Goal: Navigation & Orientation: Find specific page/section

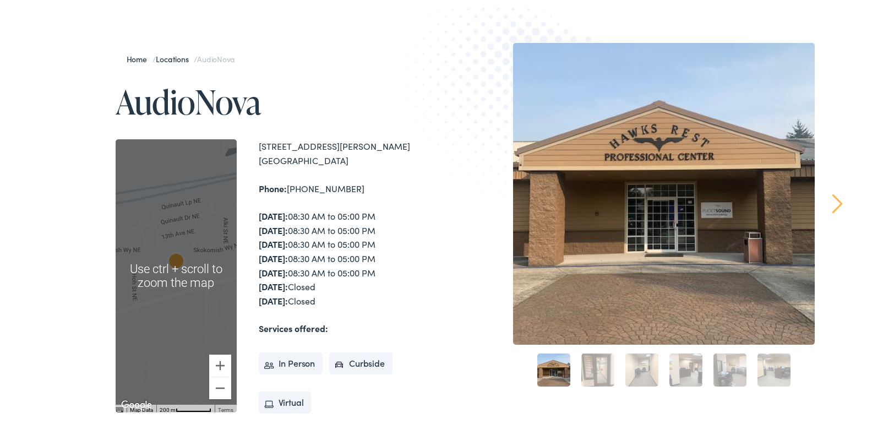
scroll to position [110, 0]
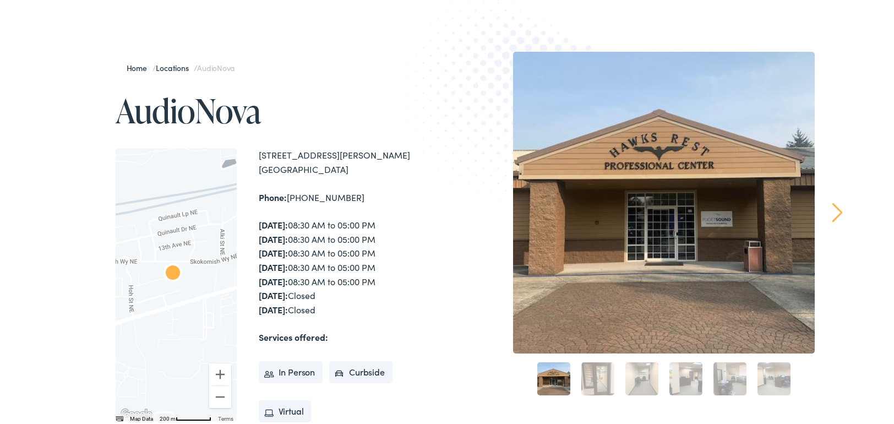
drag, startPoint x: 181, startPoint y: 240, endPoint x: 173, endPoint y: 243, distance: 7.9
click at [176, 242] on div at bounding box center [176, 282] width 121 height 273
click at [156, 248] on div at bounding box center [176, 282] width 121 height 273
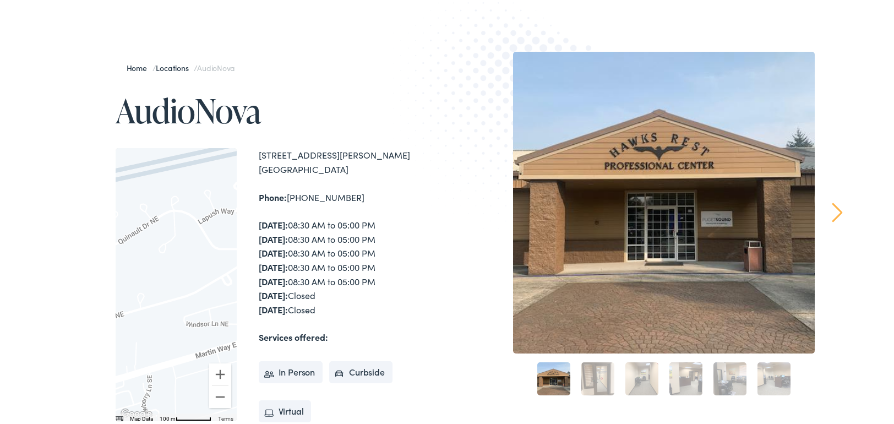
drag, startPoint x: 200, startPoint y: 294, endPoint x: 2, endPoint y: 336, distance: 202.7
click at [0, 336] on div "Home / Locations / AudioNova AudioNova ← Move left → Move right ↑ Move up ↓ Mov…" at bounding box center [451, 287] width 903 height 586
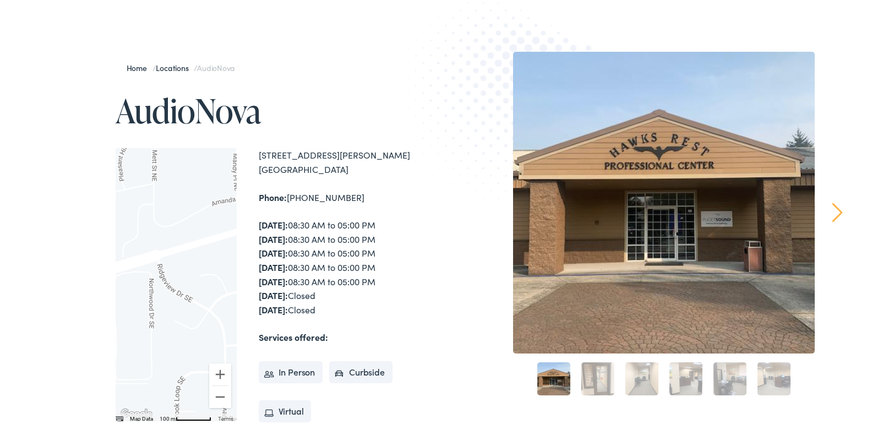
drag, startPoint x: 200, startPoint y: 305, endPoint x: 55, endPoint y: 290, distance: 146.7
click at [33, 269] on div "Home / Locations / AudioNova AudioNova ← Move left → Move right ↑ Move up ↓ Mov…" at bounding box center [451, 287] width 903 height 586
click at [552, 373] on link "1" at bounding box center [553, 376] width 33 height 33
click at [588, 380] on link "2" at bounding box center [598, 376] width 33 height 33
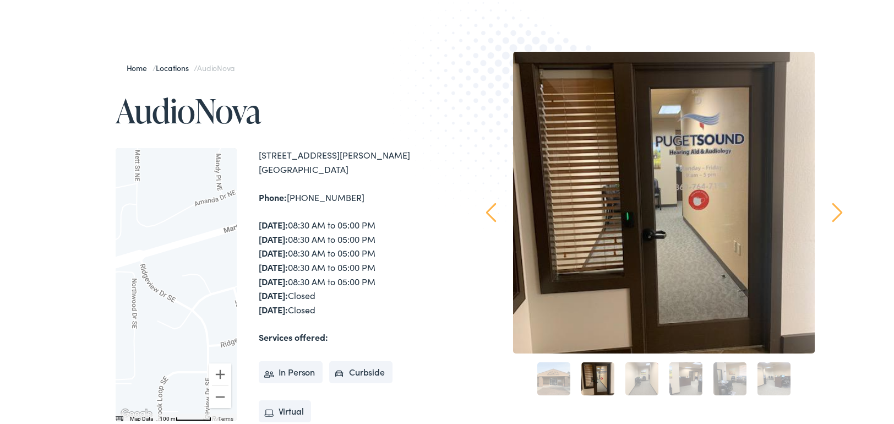
click at [628, 373] on link "3" at bounding box center [642, 376] width 33 height 33
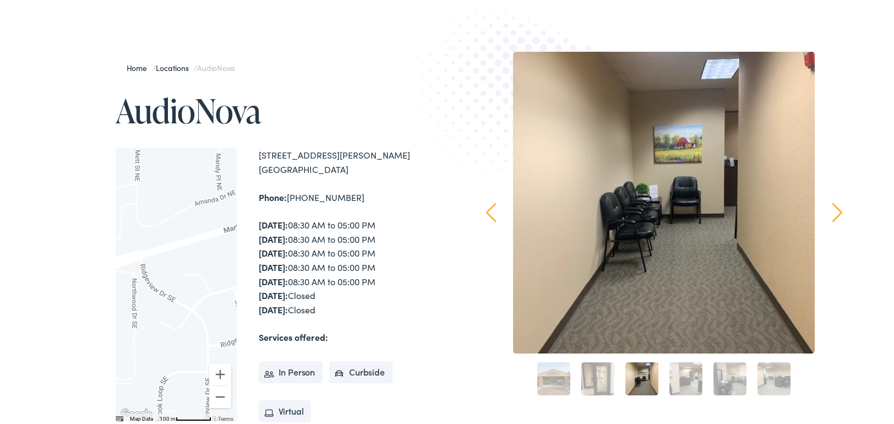
click at [686, 376] on link "4" at bounding box center [686, 376] width 33 height 33
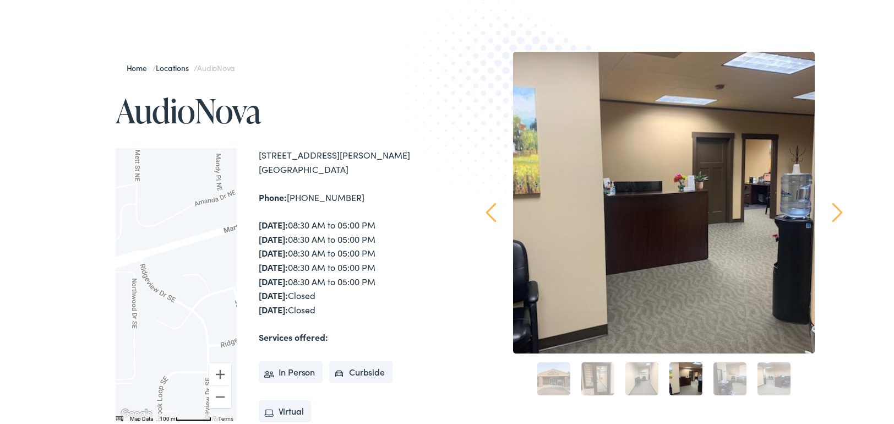
click at [727, 371] on link "5" at bounding box center [730, 376] width 33 height 33
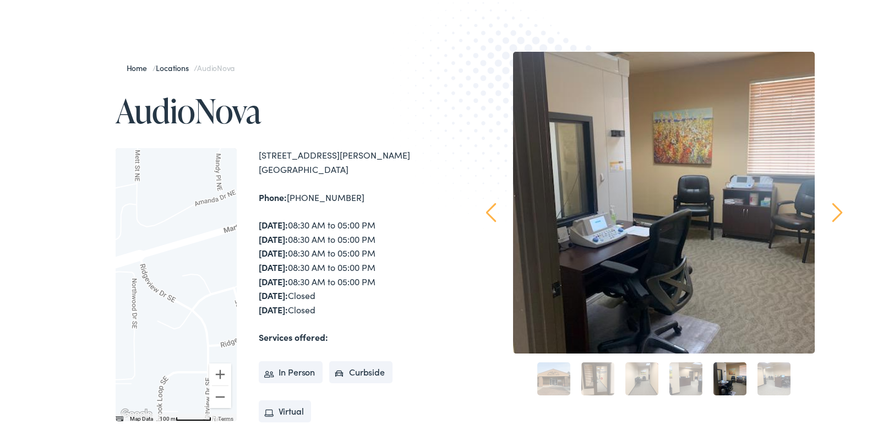
click at [774, 371] on link "6" at bounding box center [774, 376] width 33 height 33
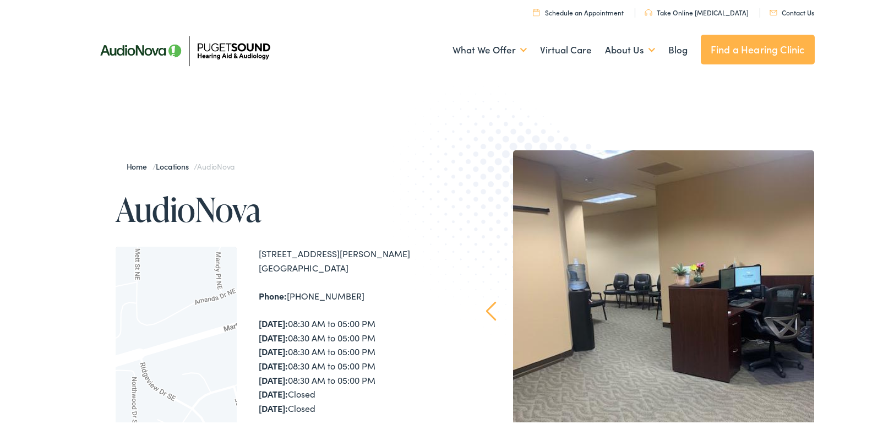
scroll to position [0, 0]
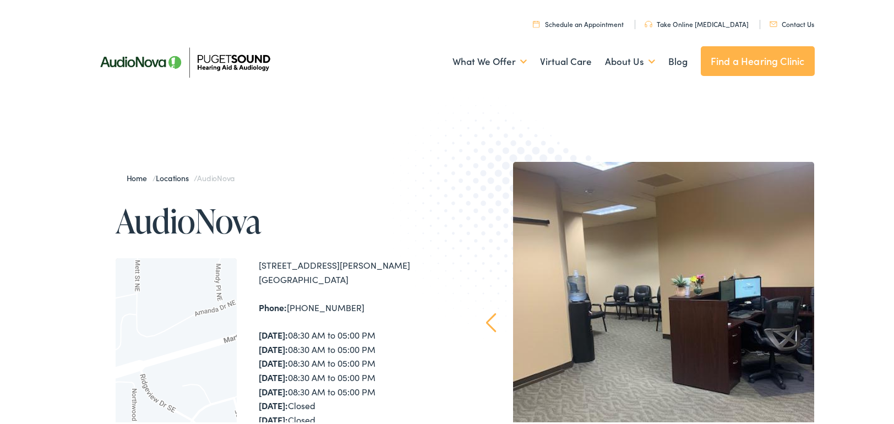
click at [174, 175] on link "Locations" at bounding box center [175, 175] width 38 height 11
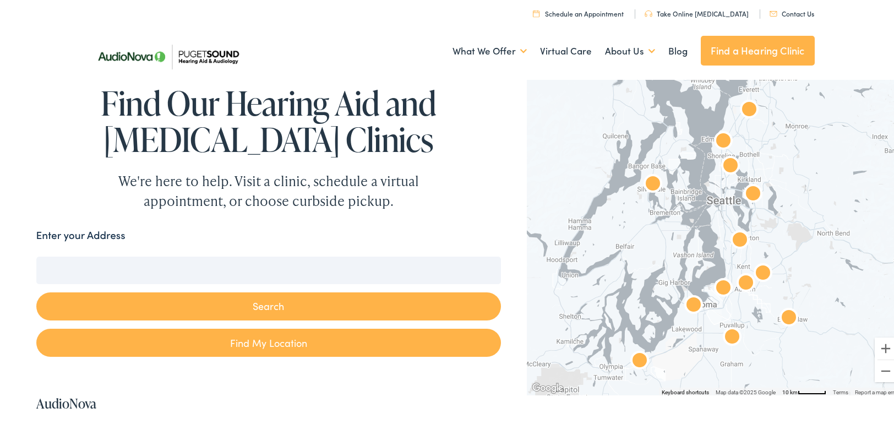
click at [129, 257] on input "Enter your Address" at bounding box center [268, 268] width 465 height 28
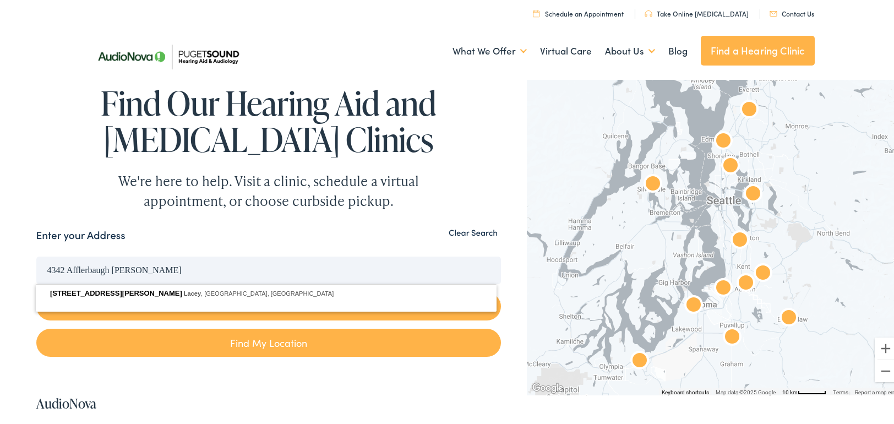
click at [36, 290] on button "Search" at bounding box center [268, 304] width 465 height 28
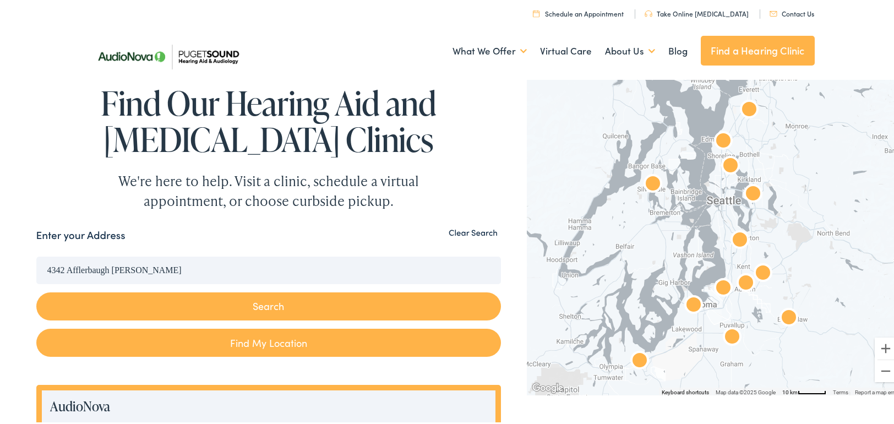
click at [267, 306] on button "Search" at bounding box center [268, 304] width 465 height 28
click at [258, 341] on link "Find My Location" at bounding box center [268, 341] width 465 height 28
type input "Lacey, [US_STATE]"
click at [258, 341] on link "Find My Location" at bounding box center [268, 341] width 465 height 28
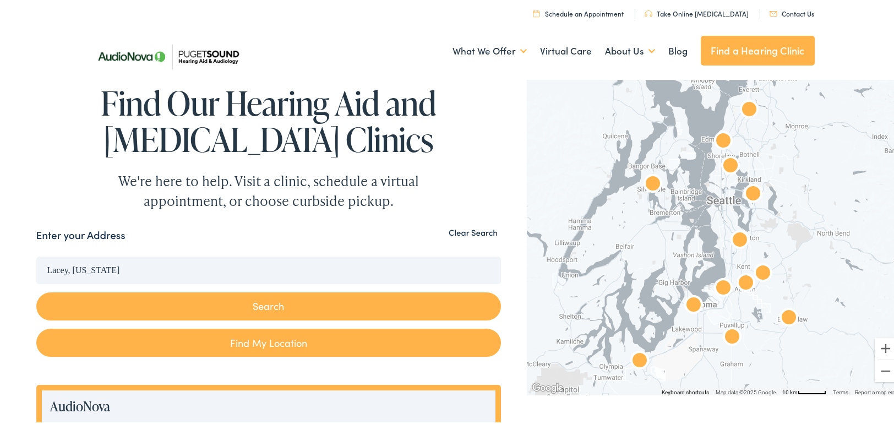
click at [258, 341] on link "Find My Location" at bounding box center [268, 341] width 465 height 28
click at [145, 232] on div "Enter your Address" at bounding box center [268, 235] width 465 height 21
click at [117, 253] on form "Enter your Address Lacey, [US_STATE] Search Find My Location" at bounding box center [268, 290] width 465 height 130
click at [116, 257] on input "Lacey, [US_STATE]" at bounding box center [268, 268] width 465 height 28
